Goal: Task Accomplishment & Management: Manage account settings

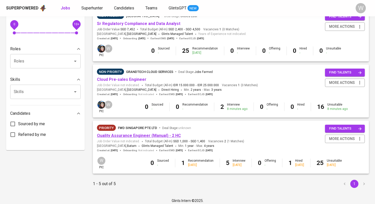
scroll to position [178, 0]
click at [161, 135] on link "Quality Assurance Engineer (Manual) - 2 HC" at bounding box center [139, 135] width 84 height 5
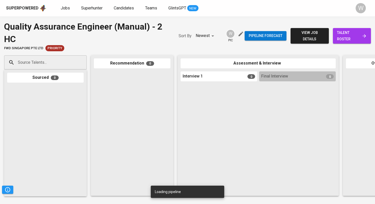
click at [369, 37] on link "talent roster" at bounding box center [352, 36] width 38 height 16
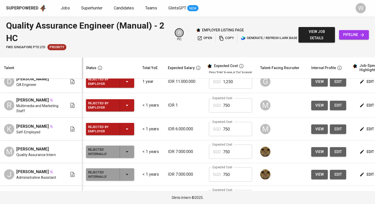
scroll to position [248, 0]
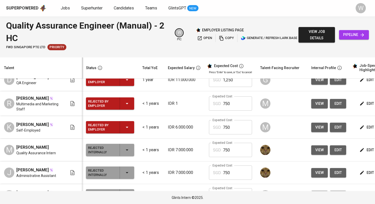
click at [125, 133] on div "Rejected by Employer" at bounding box center [110, 127] width 44 height 12
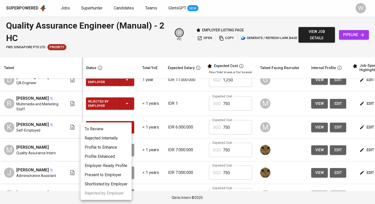
click at [122, 140] on li "Rejected Internally" at bounding box center [106, 138] width 51 height 9
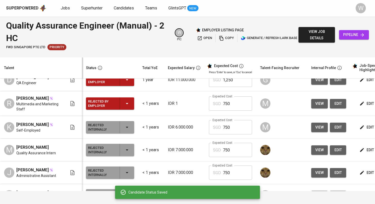
click at [125, 110] on div "Rejected by Employer" at bounding box center [110, 103] width 44 height 12
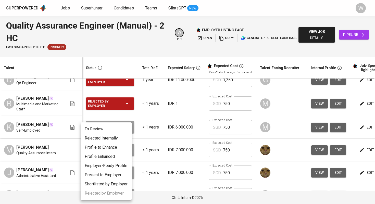
click at [118, 139] on li "Rejected Internally" at bounding box center [106, 138] width 51 height 9
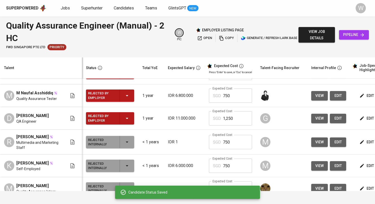
scroll to position [209, 0]
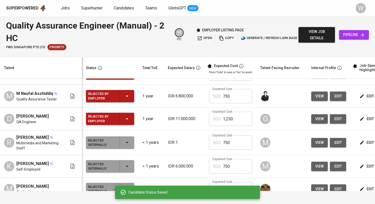
click at [117, 125] on div "Rejected by Employer" at bounding box center [110, 119] width 44 height 12
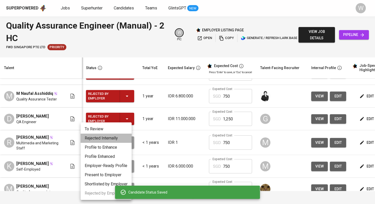
click at [115, 138] on li "Rejected Internally" at bounding box center [106, 138] width 51 height 9
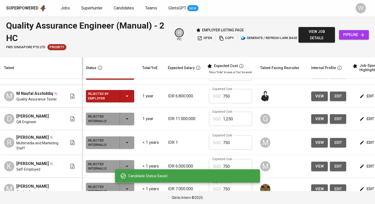
scroll to position [0, 0]
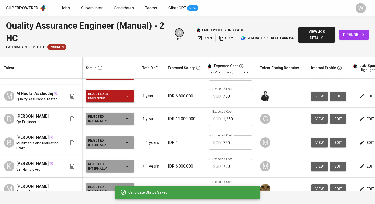
click at [124, 99] on icon "button" at bounding box center [127, 96] width 6 height 6
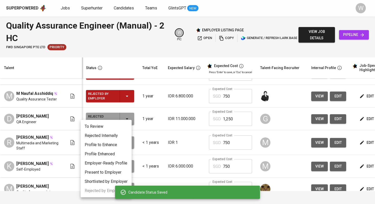
click at [114, 138] on li "Rejected Internally" at bounding box center [106, 135] width 51 height 9
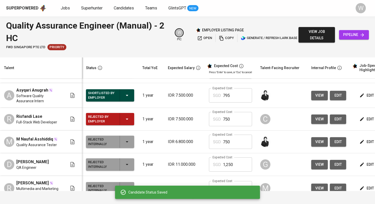
scroll to position [160, 0]
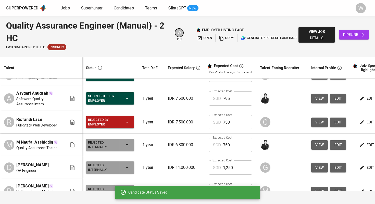
click at [118, 134] on td "Rejected by Employer" at bounding box center [110, 122] width 56 height 23
click at [124, 125] on icon "button" at bounding box center [127, 122] width 6 height 6
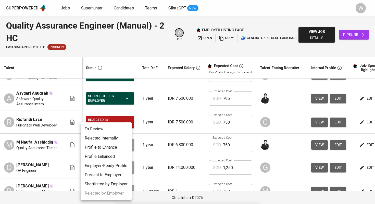
click at [117, 139] on li "Rejected Internally" at bounding box center [106, 138] width 51 height 9
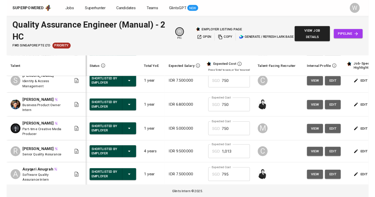
scroll to position [0, 0]
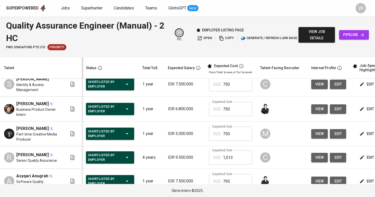
click at [250, 1] on div "Superpowered Jobs Superhunter Candidates Teams GlintsGPT NEW W" at bounding box center [187, 8] width 375 height 16
